Goal: Obtain resource: Obtain resource

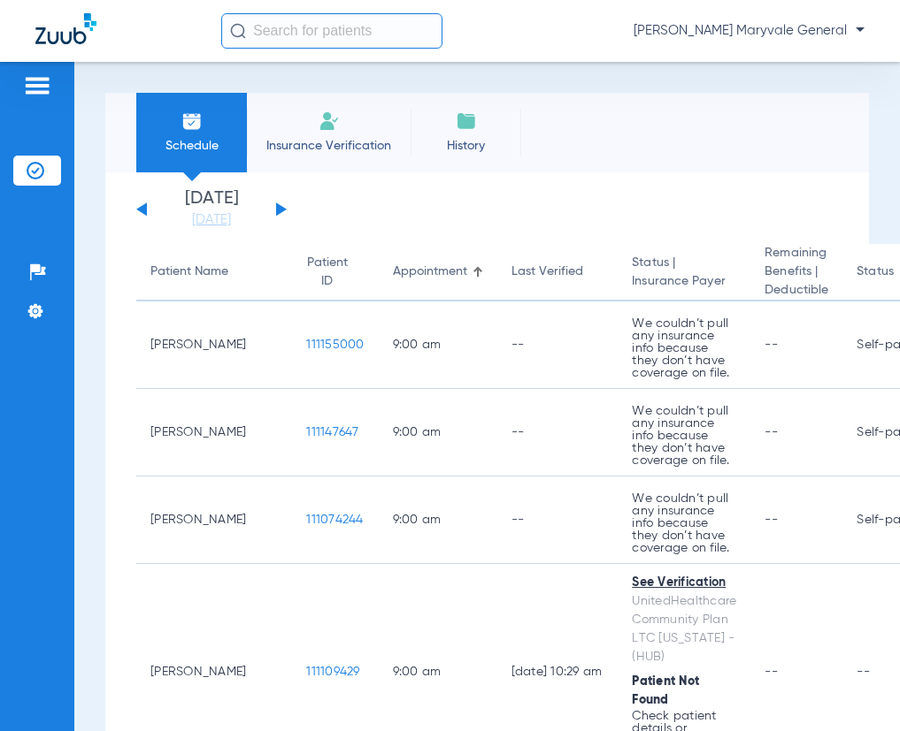
click at [278, 207] on button at bounding box center [281, 209] width 11 height 13
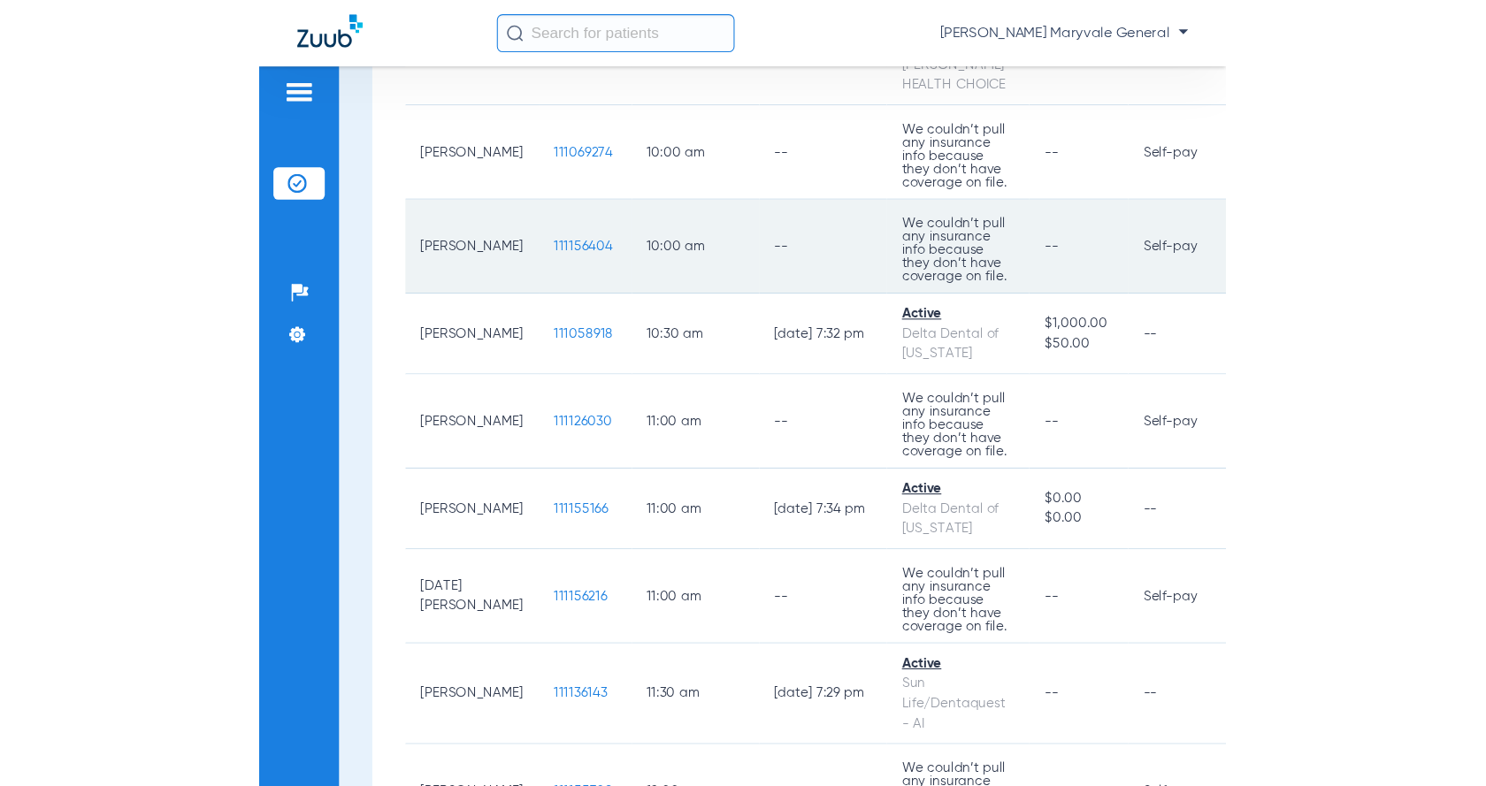
scroll to position [944, 0]
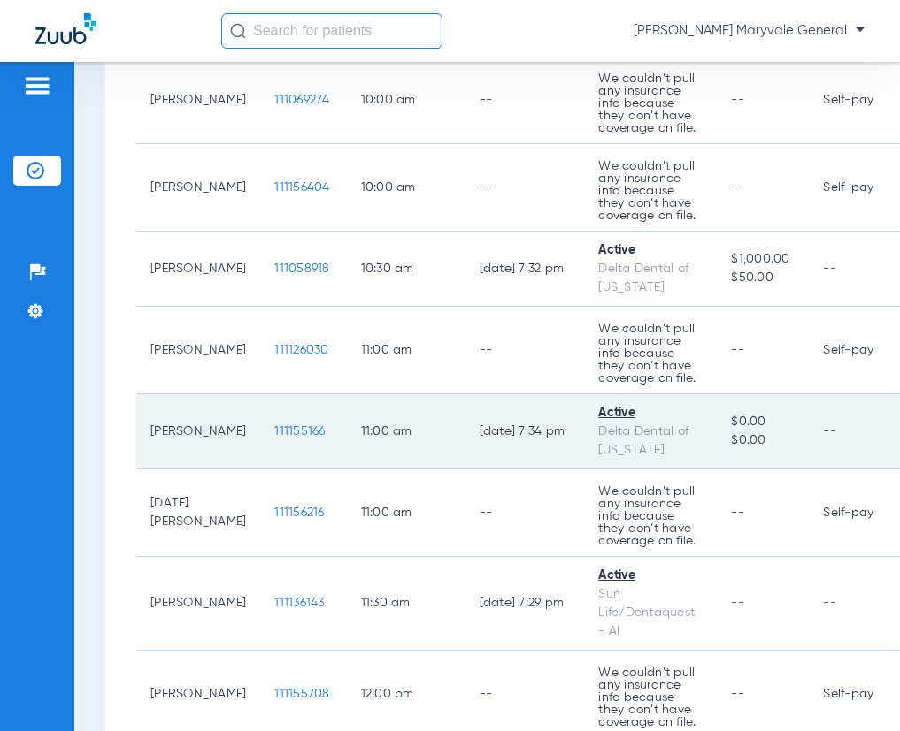
click at [278, 438] on span "111155166" at bounding box center [299, 431] width 50 height 12
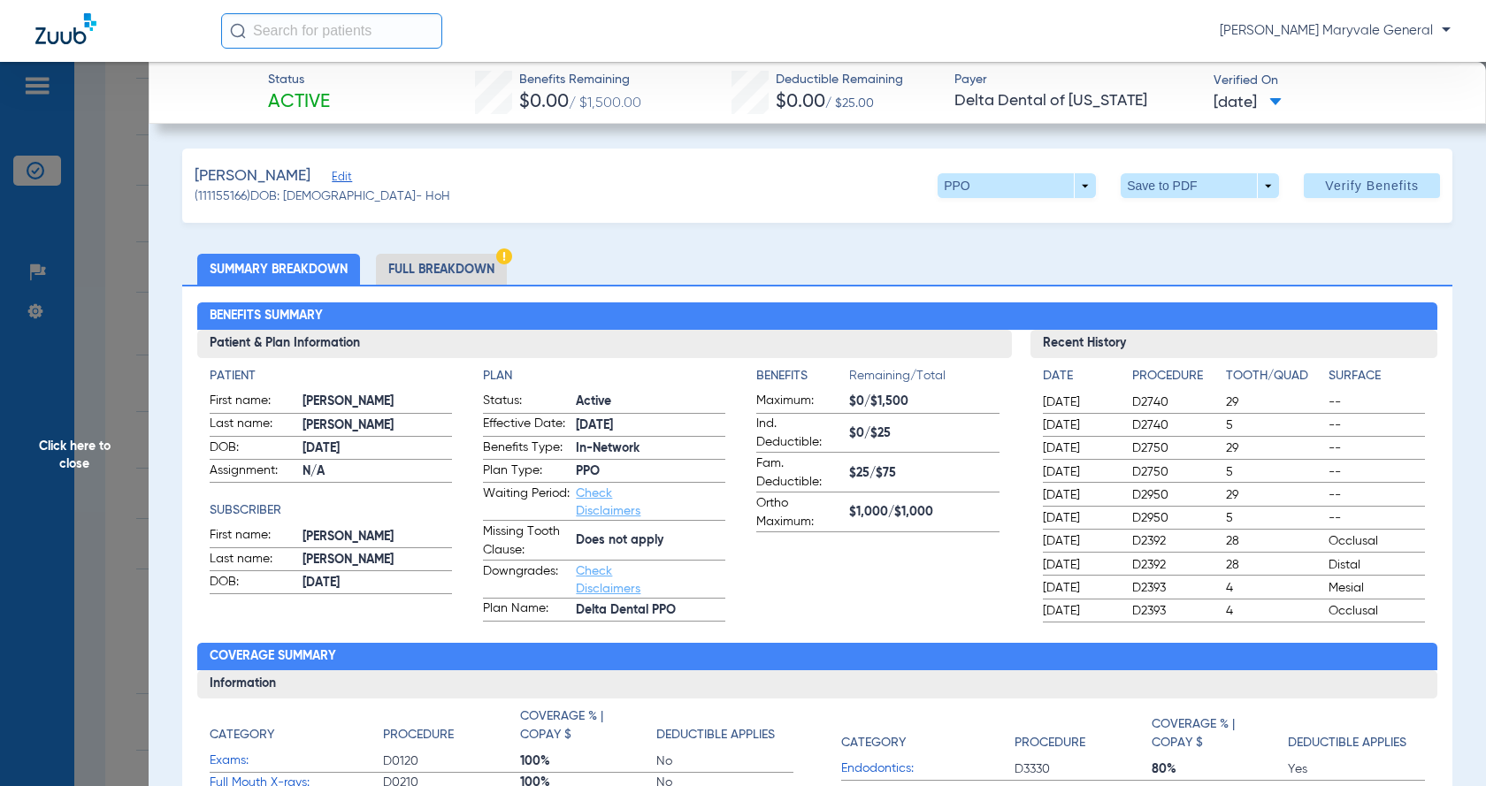
click at [409, 265] on li "Full Breakdown" at bounding box center [441, 269] width 131 height 31
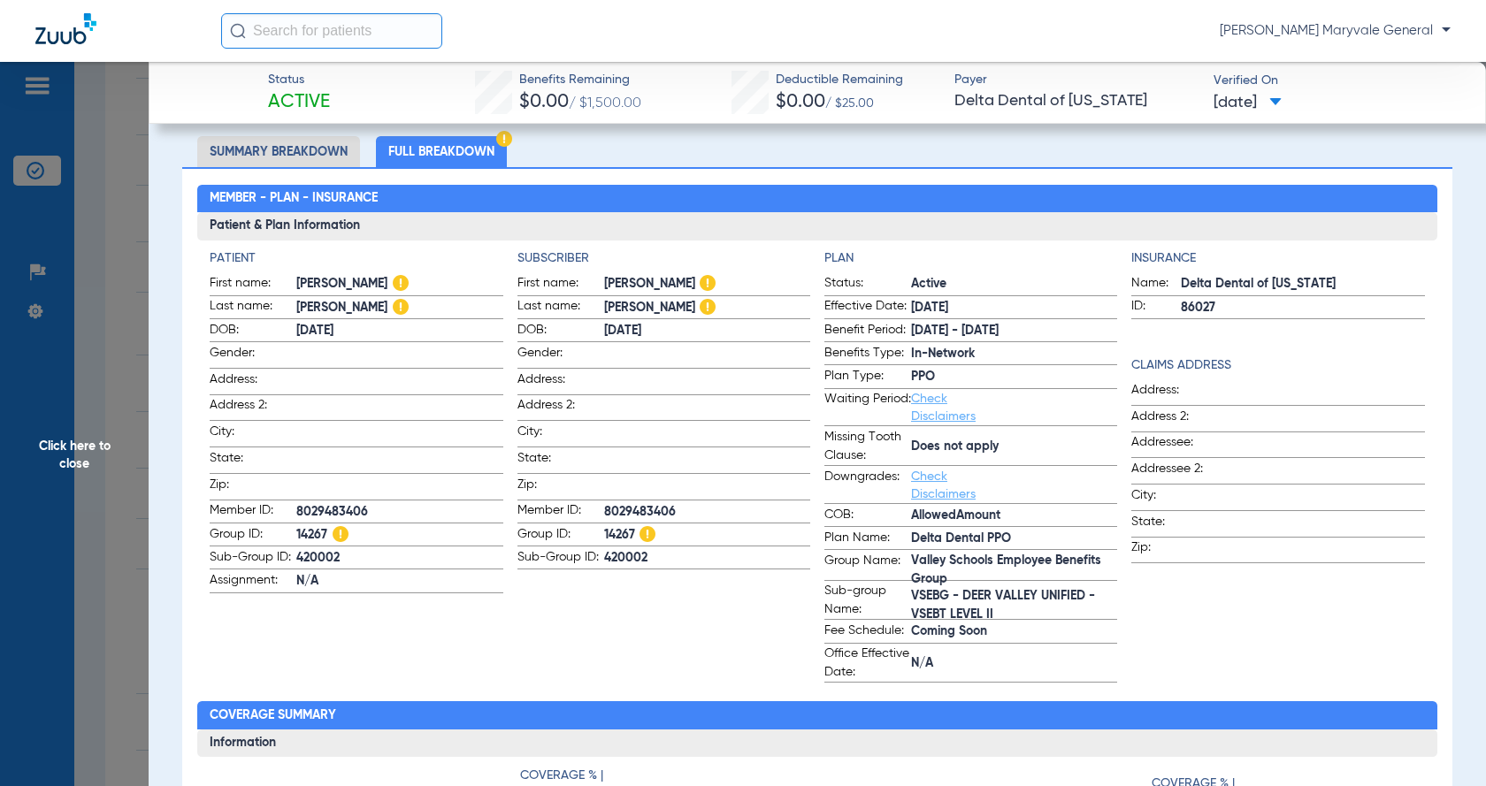
scroll to position [0, 0]
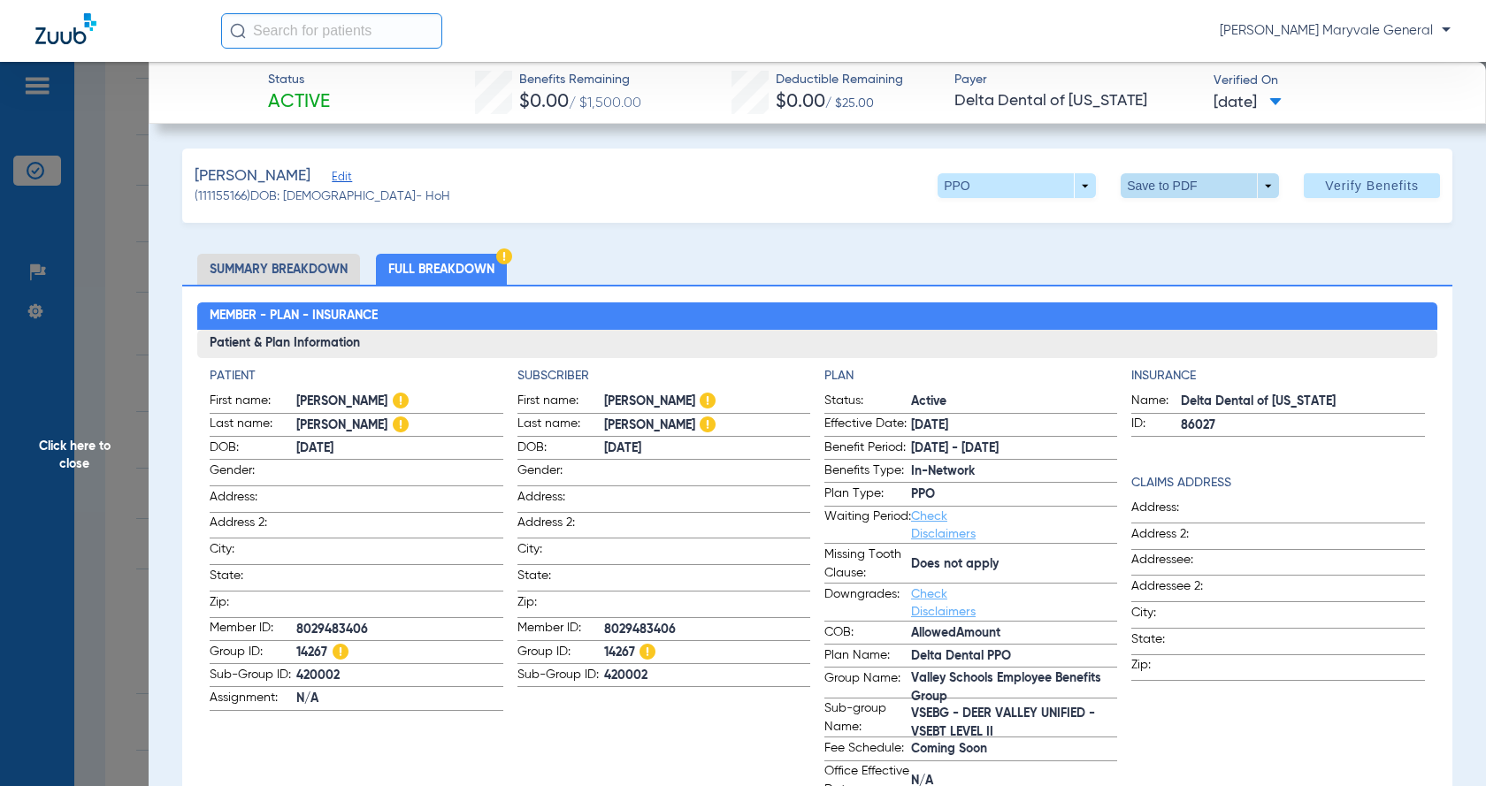
click at [899, 190] on span at bounding box center [1200, 185] width 158 height 25
click at [899, 221] on span "Save to PDF" at bounding box center [1194, 221] width 70 height 12
click at [899, 112] on div "Creating PDF" at bounding box center [1332, 112] width 204 height 18
click at [95, 267] on span "Click here to close" at bounding box center [74, 455] width 149 height 786
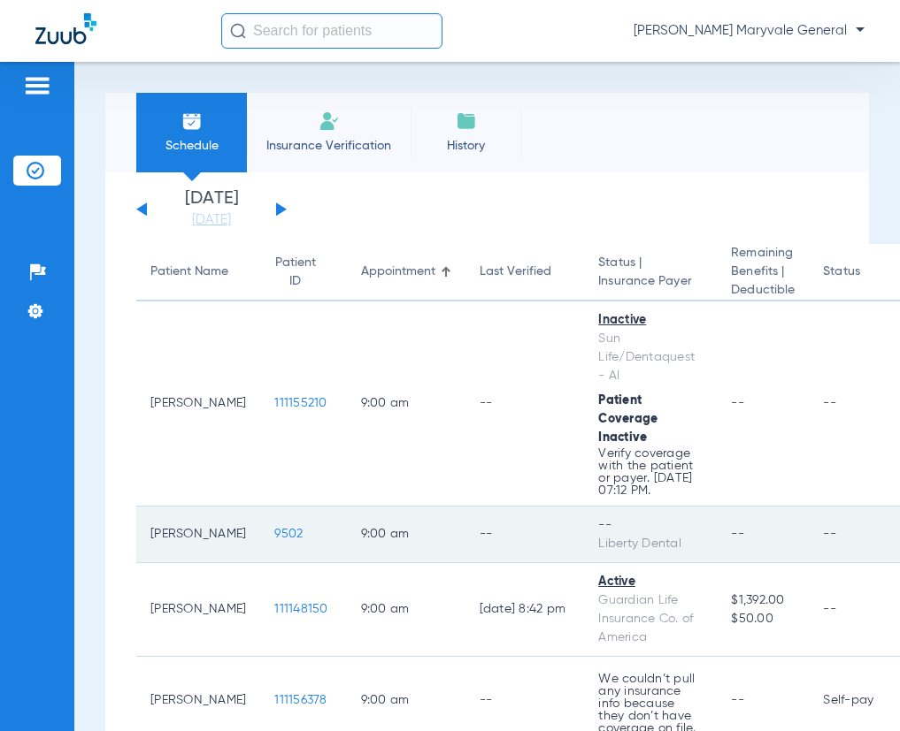
click at [274, 540] on span "9502" at bounding box center [288, 534] width 28 height 12
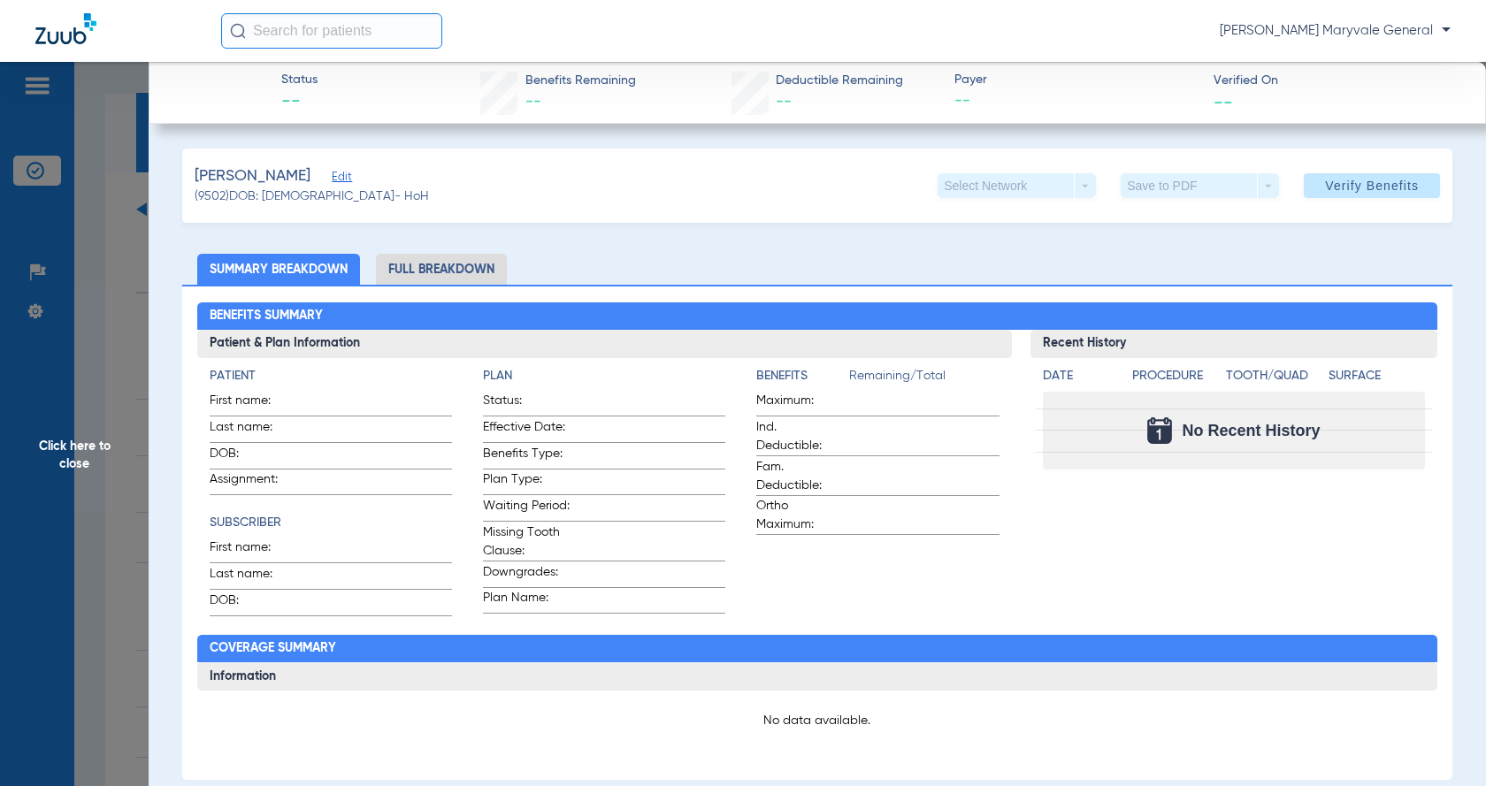
click at [446, 268] on li "Full Breakdown" at bounding box center [441, 269] width 131 height 31
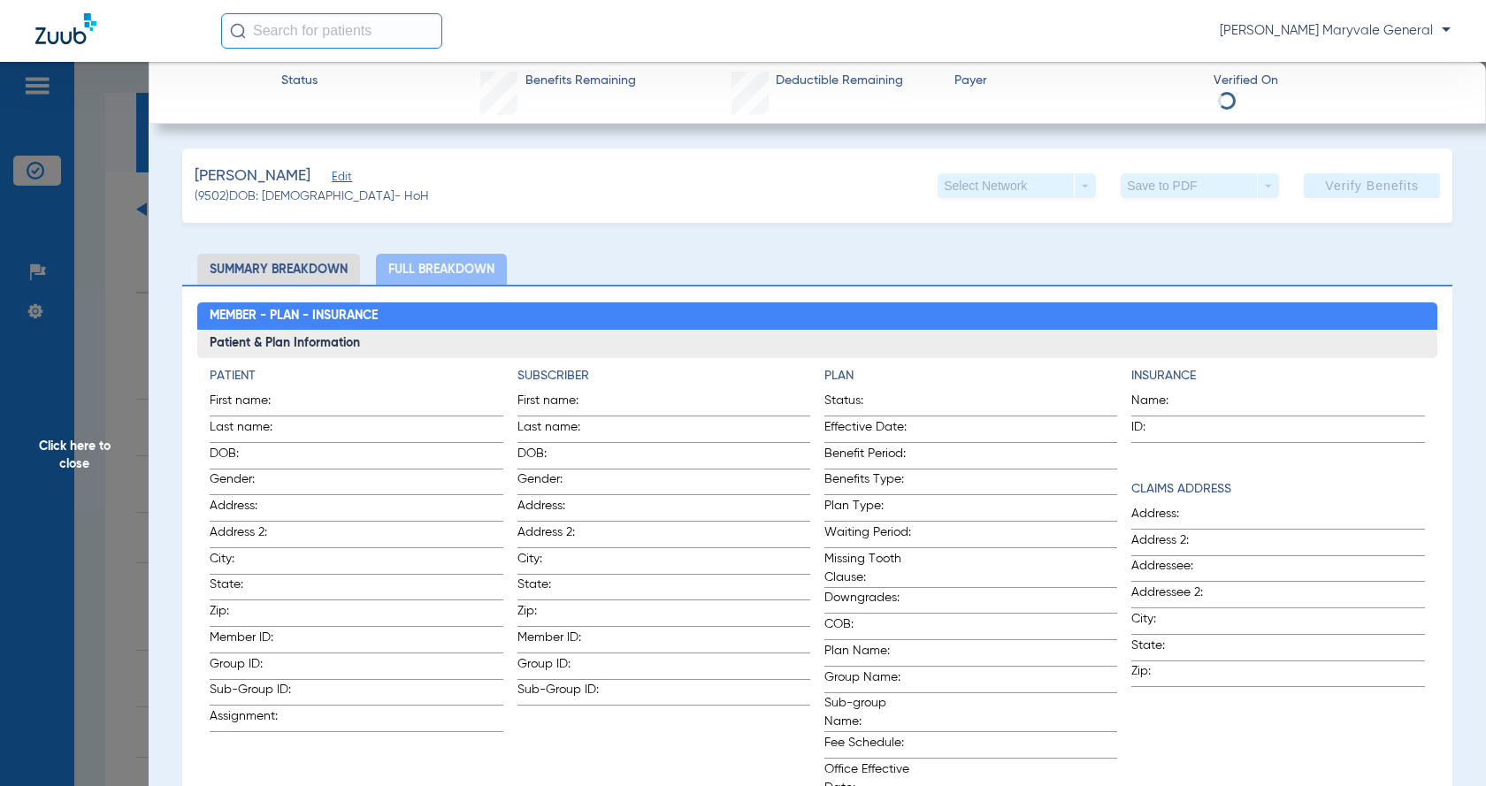
click at [237, 268] on li "Summary Breakdown" at bounding box center [278, 269] width 163 height 31
click at [292, 256] on li "Summary Breakdown" at bounding box center [278, 269] width 163 height 31
click at [291, 264] on li "Summary Breakdown" at bounding box center [278, 269] width 163 height 31
click at [98, 387] on span "Click here to close" at bounding box center [74, 455] width 149 height 786
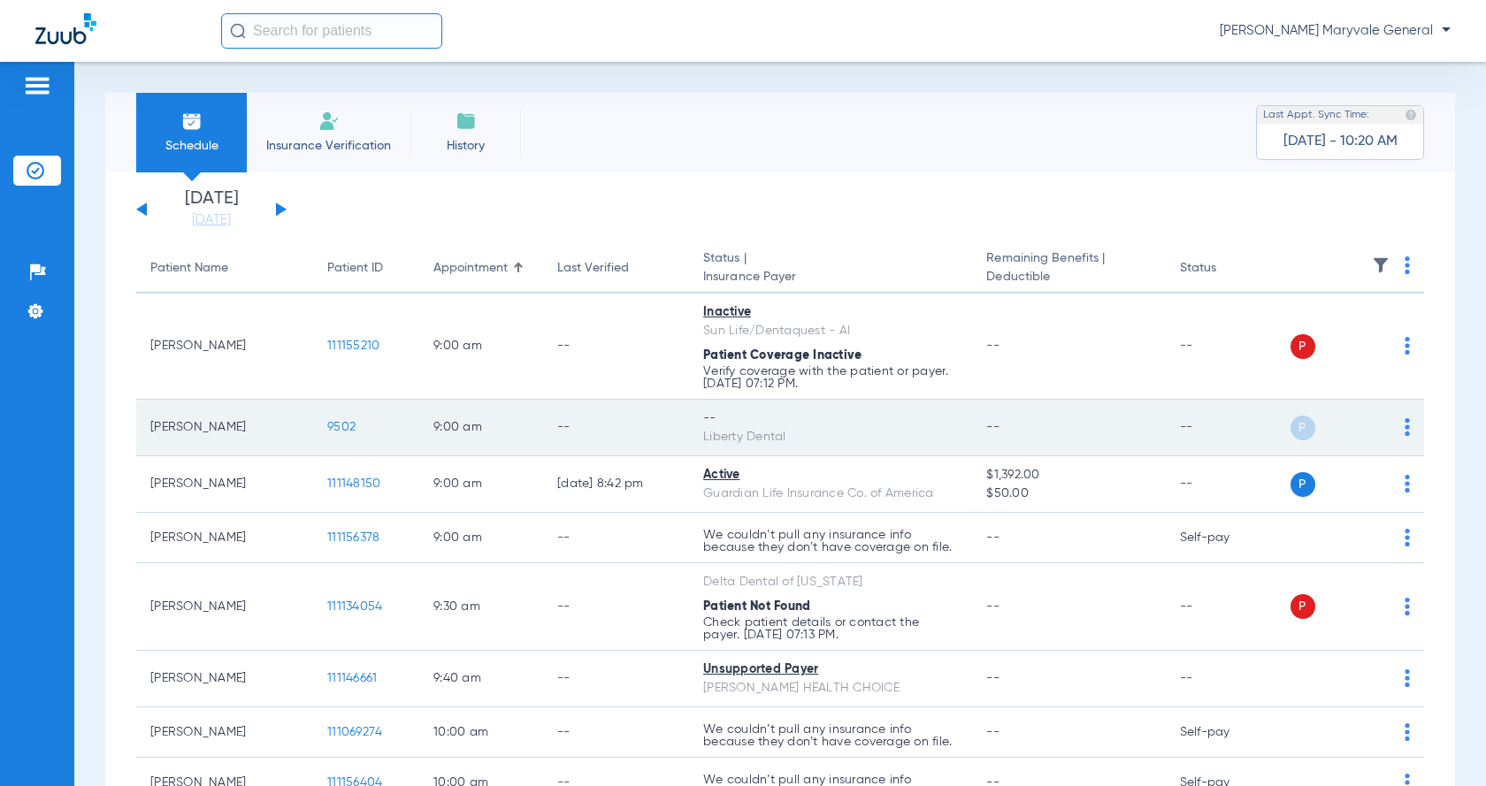
click at [339, 430] on span "9502" at bounding box center [341, 427] width 28 height 12
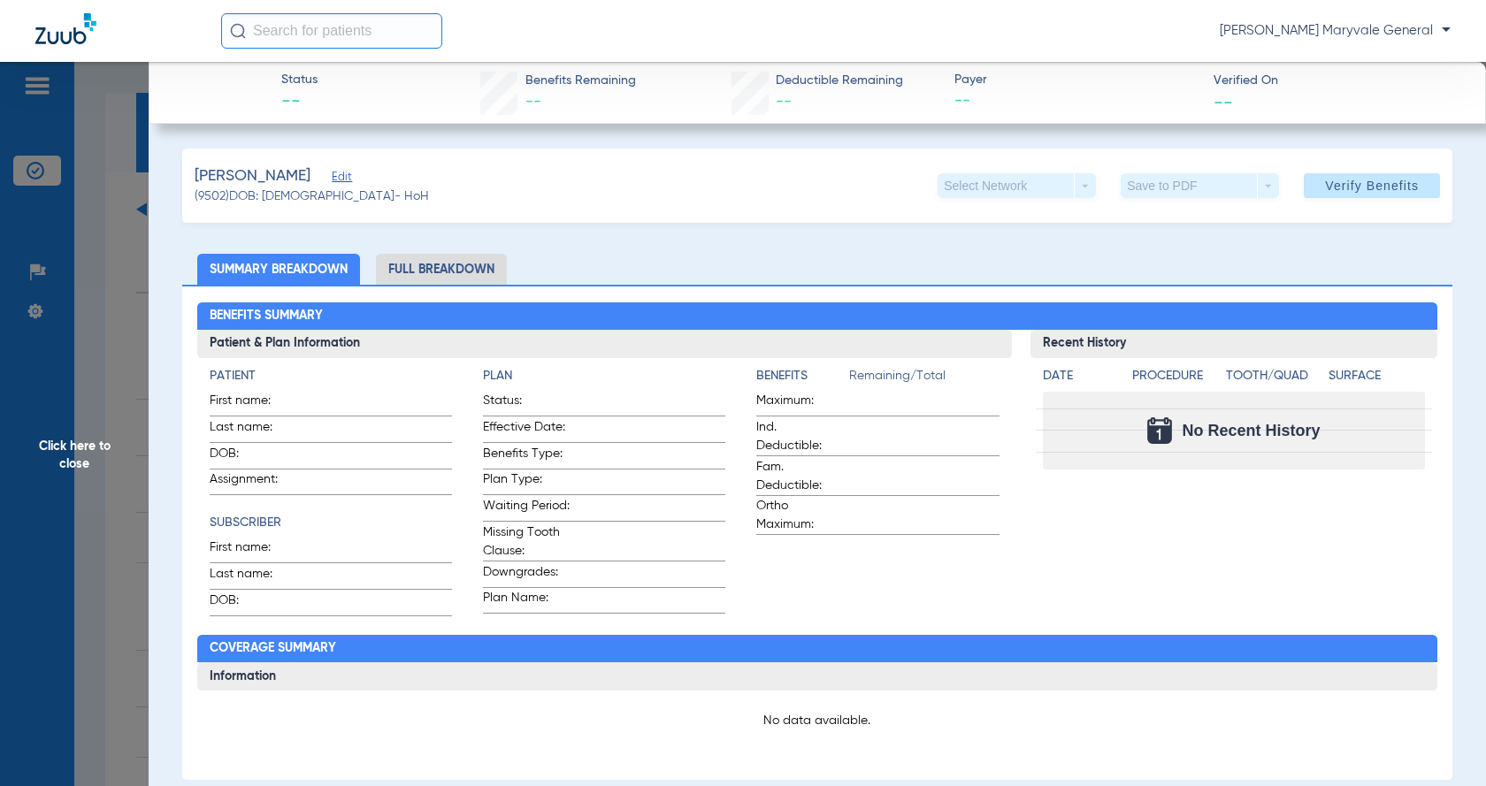
click at [418, 265] on li "Full Breakdown" at bounding box center [441, 269] width 131 height 31
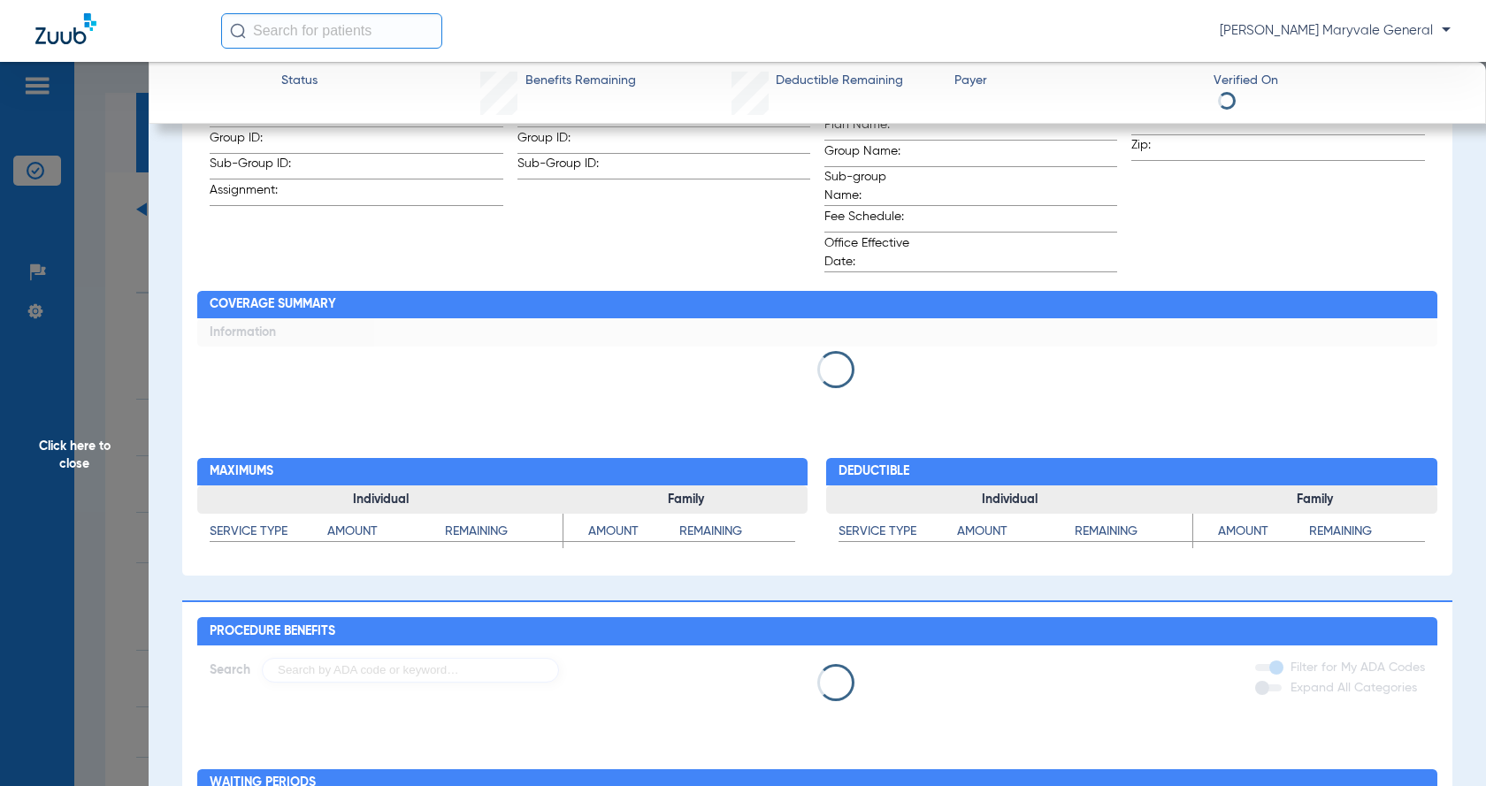
scroll to position [825, 0]
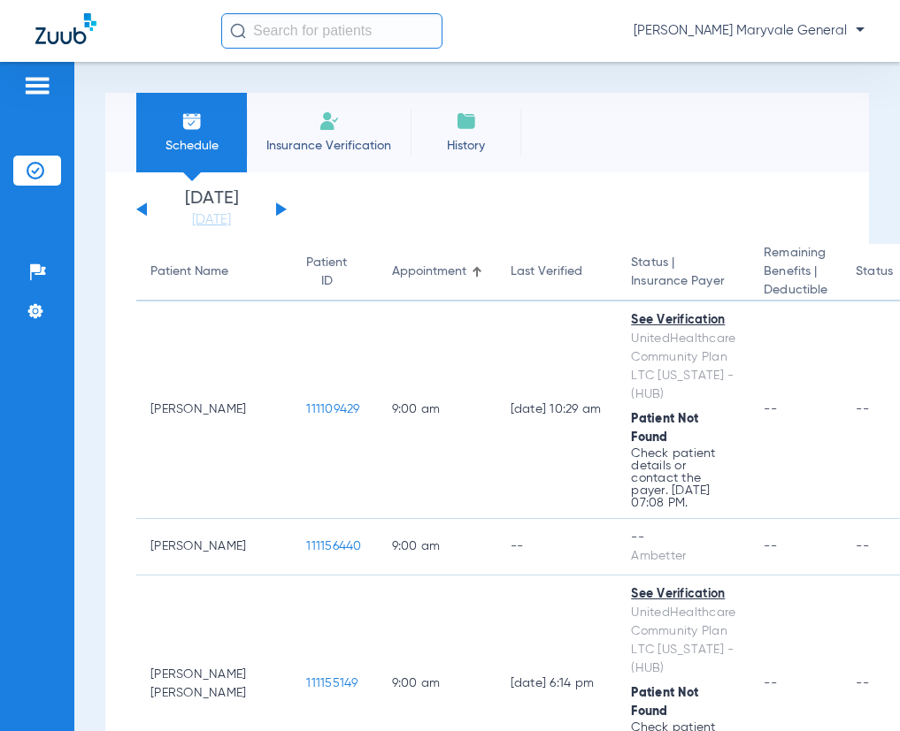
click at [272, 209] on div "[DATE] [DATE] [DATE] [DATE] [DATE] [DATE] [DATE] [DATE] [DATE] [DATE] [DATE] [D…" at bounding box center [211, 209] width 150 height 39
click at [281, 209] on button at bounding box center [281, 209] width 11 height 13
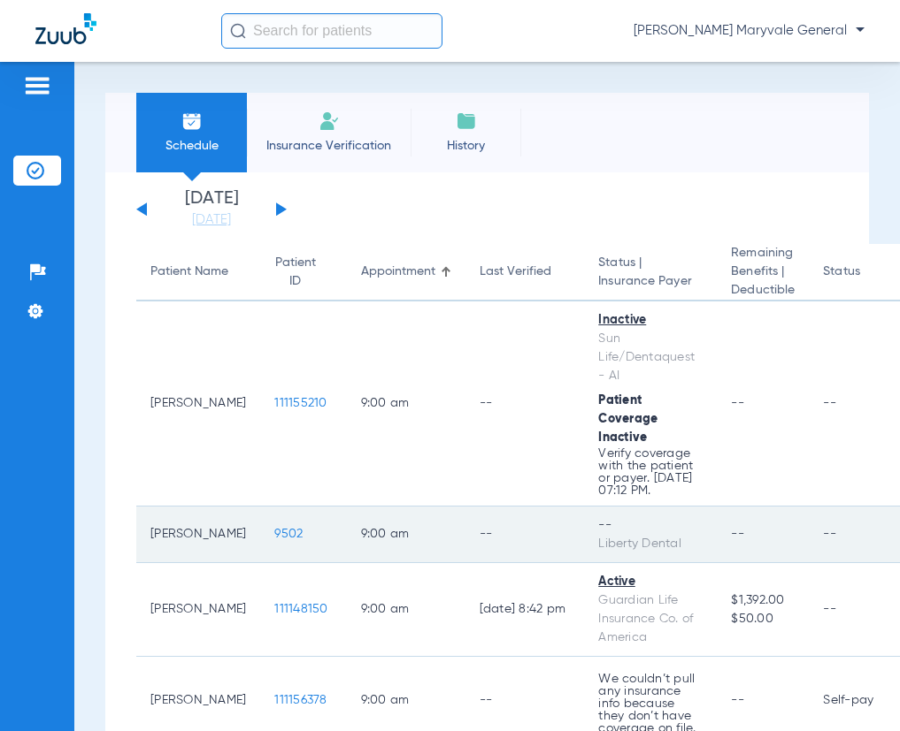
click at [274, 540] on span "9502" at bounding box center [288, 534] width 28 height 12
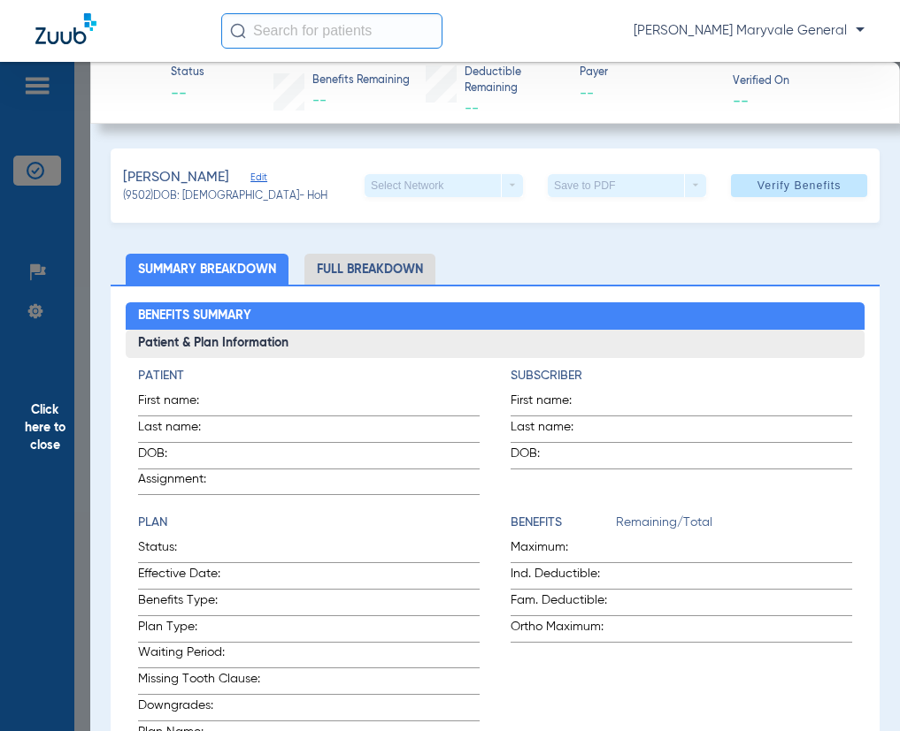
click at [325, 277] on li "Full Breakdown" at bounding box center [369, 269] width 131 height 31
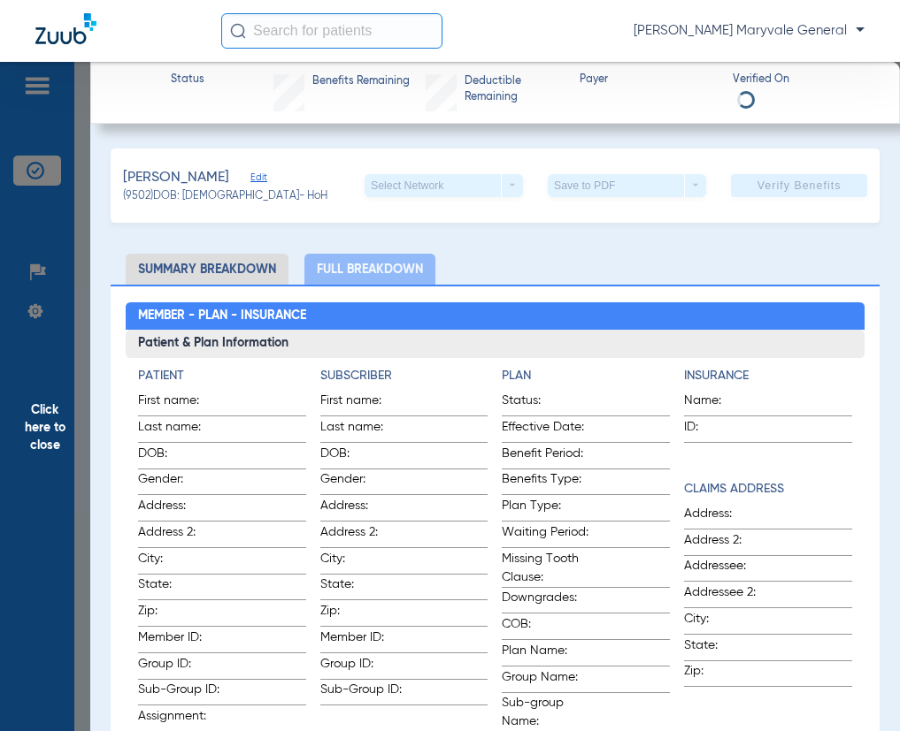
click at [189, 263] on li "Summary Breakdown" at bounding box center [207, 269] width 163 height 31
